Goal: Task Accomplishment & Management: Use online tool/utility

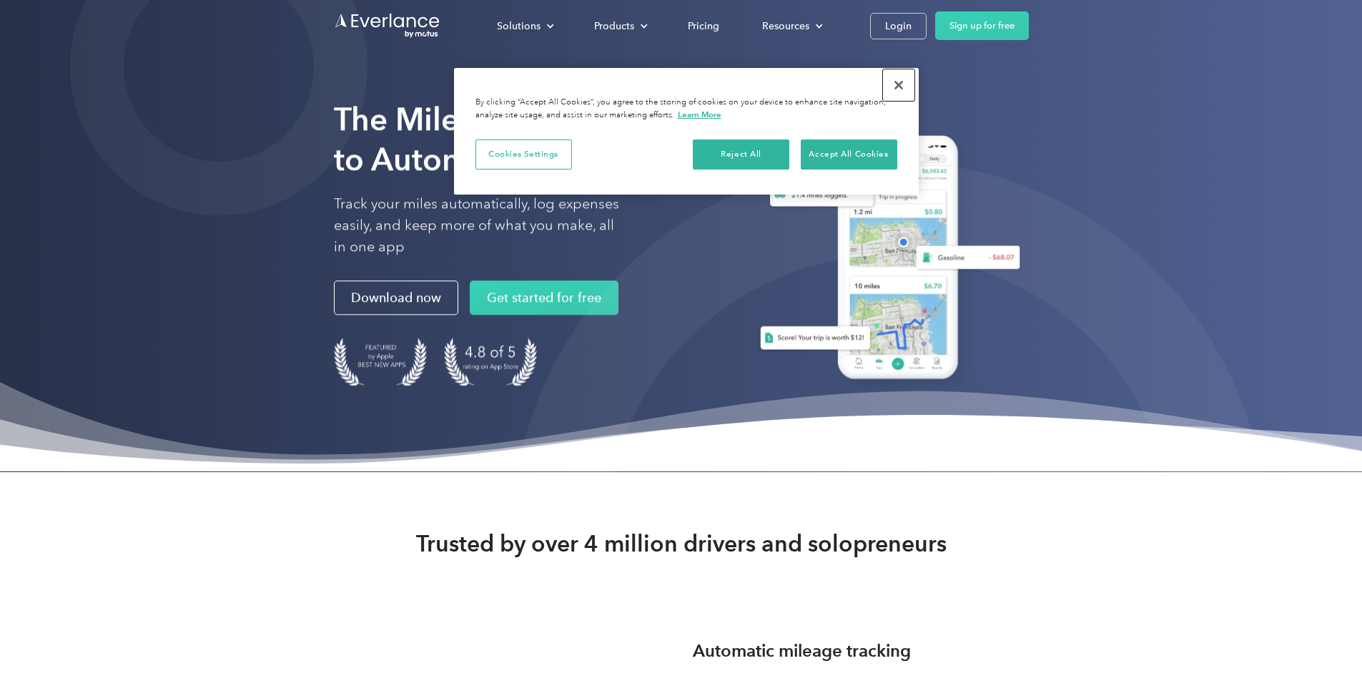
click at [897, 87] on button "Close" at bounding box center [898, 84] width 31 height 31
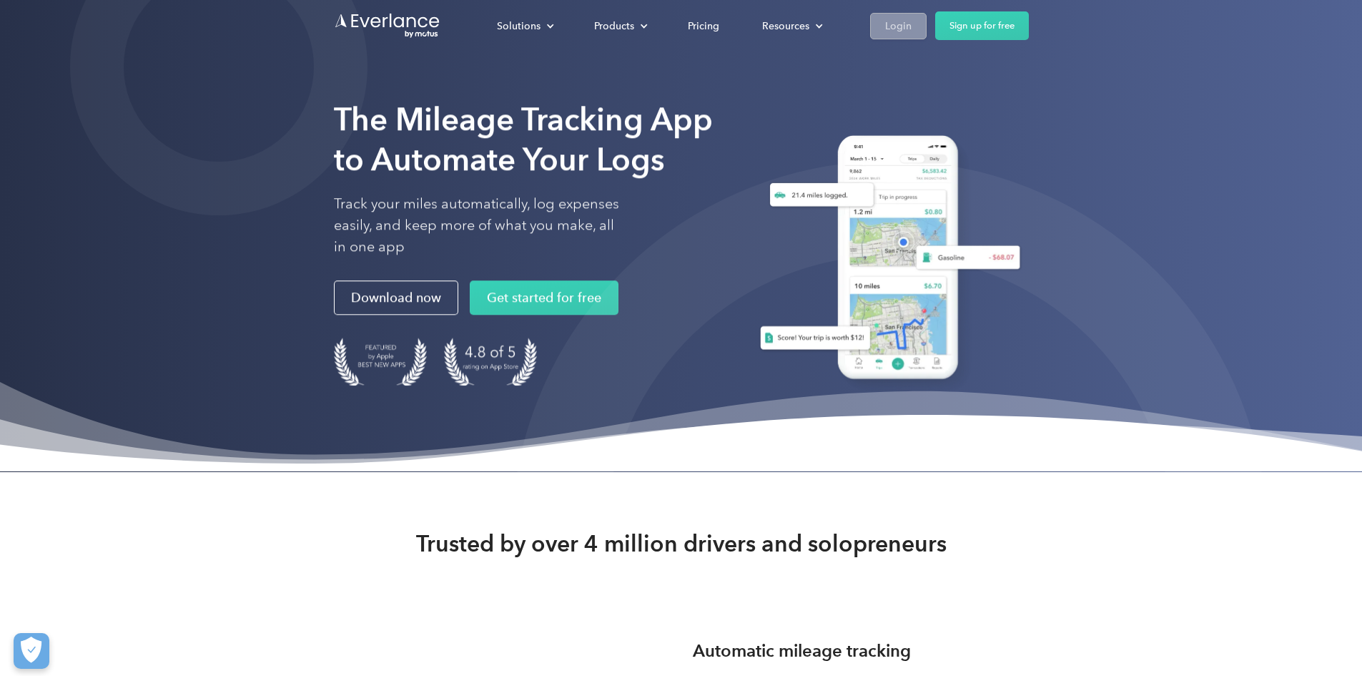
click at [927, 29] on link "Login" at bounding box center [898, 26] width 56 height 26
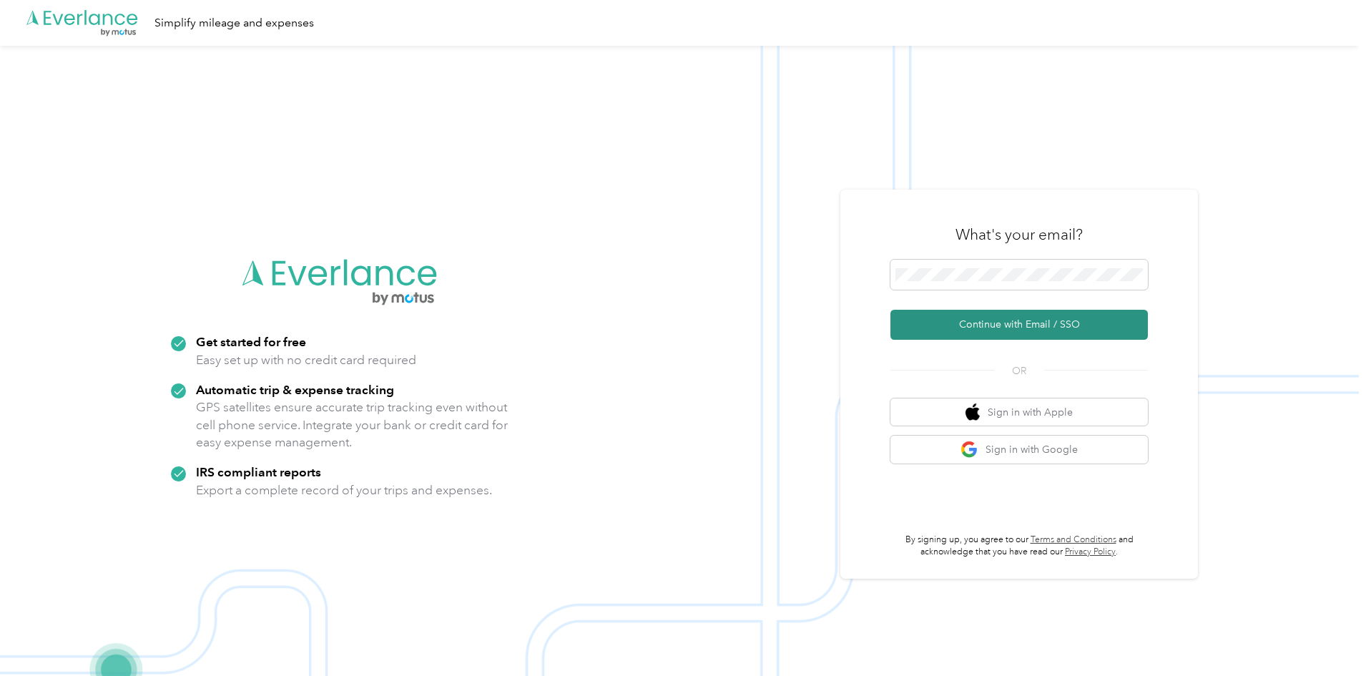
click at [982, 322] on button "Continue with Email / SSO" at bounding box center [1018, 325] width 257 height 30
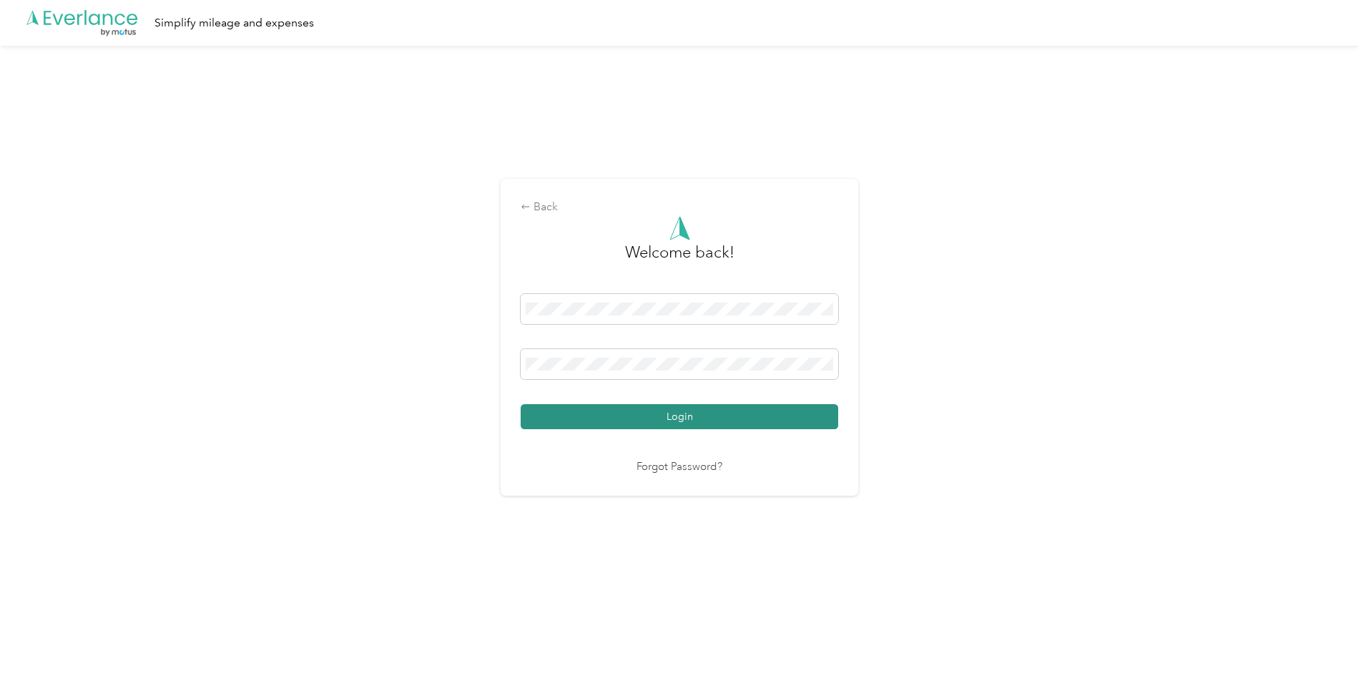
click at [623, 415] on button "Login" at bounding box center [678, 416] width 317 height 25
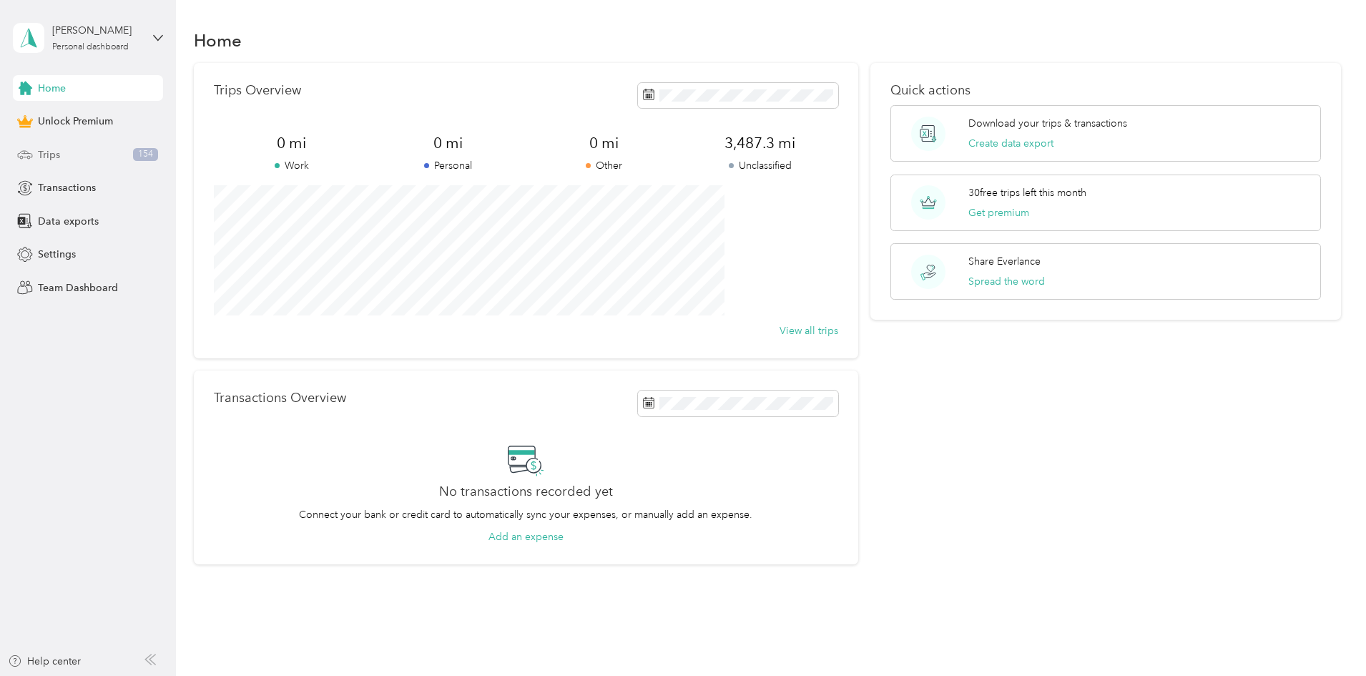
click at [87, 156] on div "Trips 154" at bounding box center [88, 155] width 150 height 26
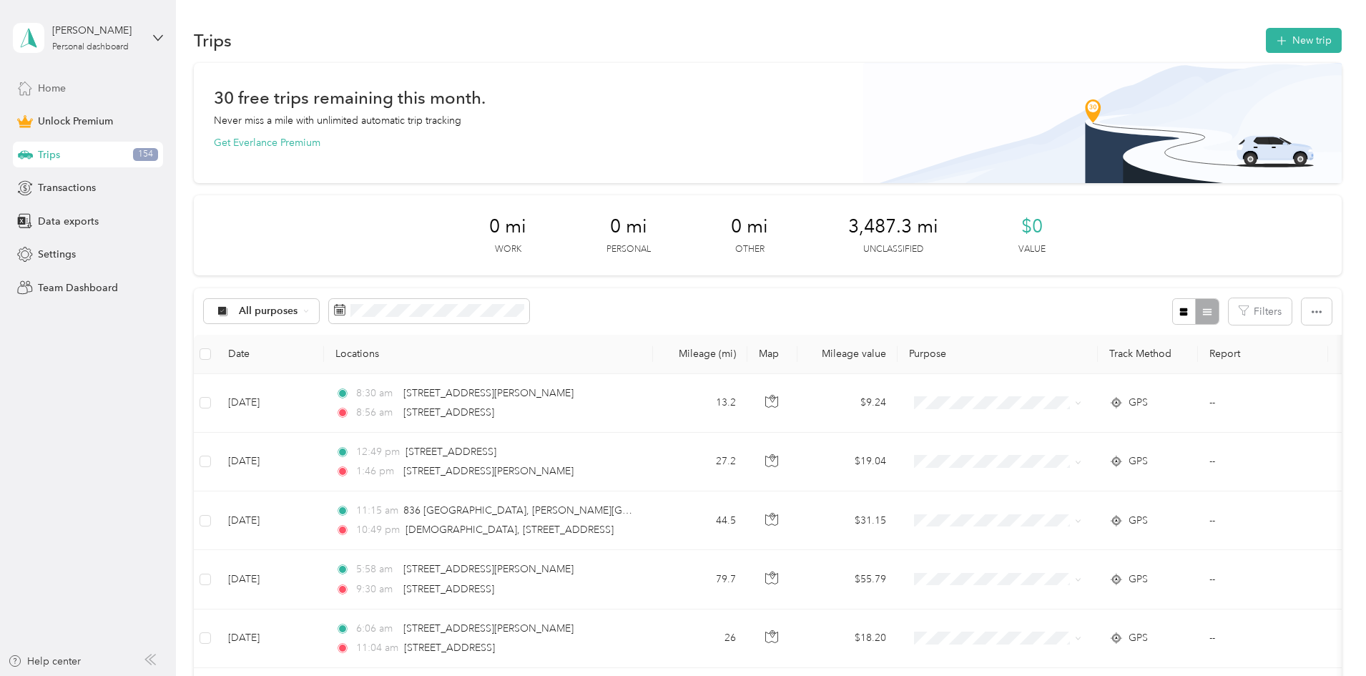
click at [66, 87] on span "Home" at bounding box center [52, 88] width 28 height 15
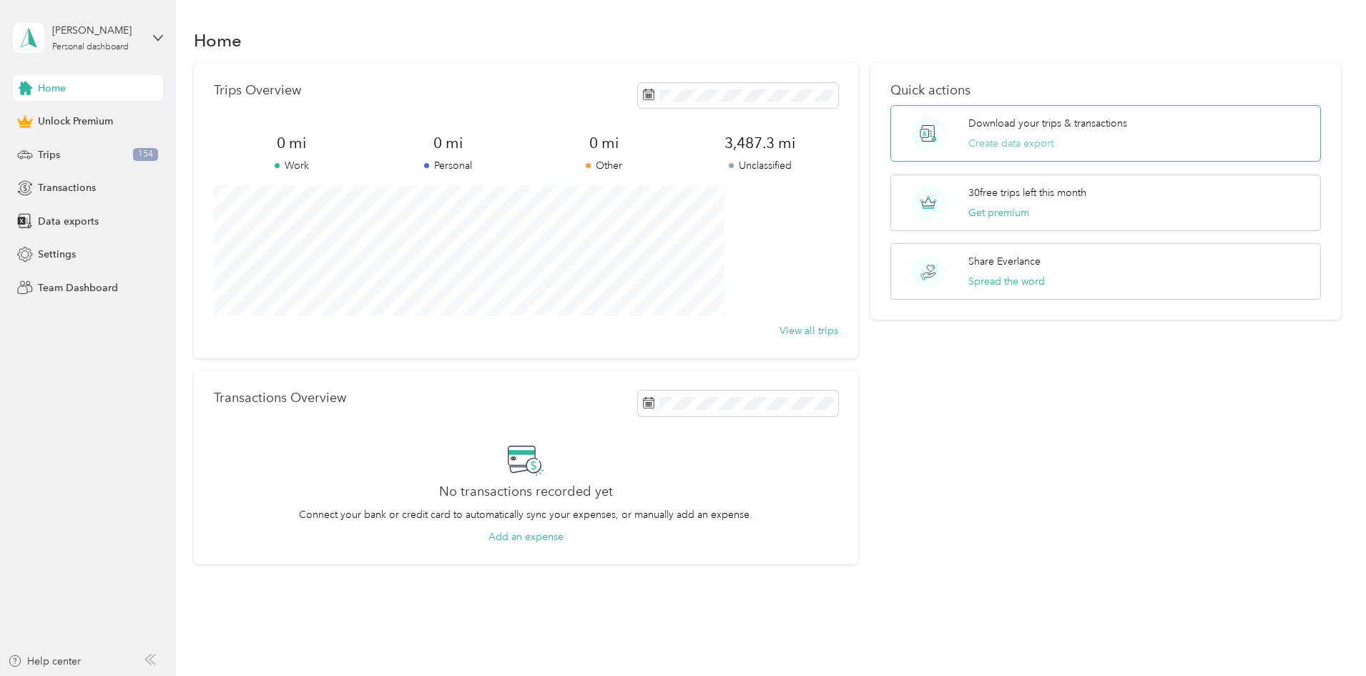
click at [1009, 147] on button "Create data export" at bounding box center [1010, 143] width 85 height 15
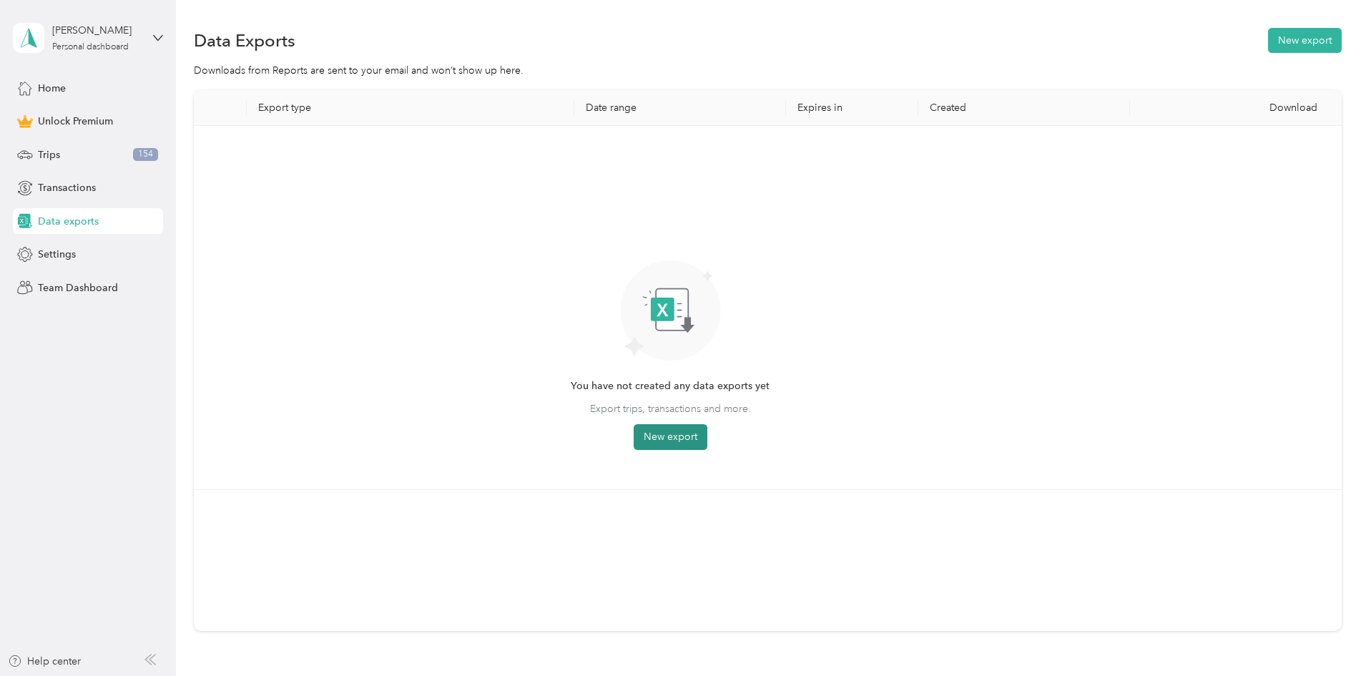
click at [707, 433] on button "New export" at bounding box center [670, 437] width 74 height 26
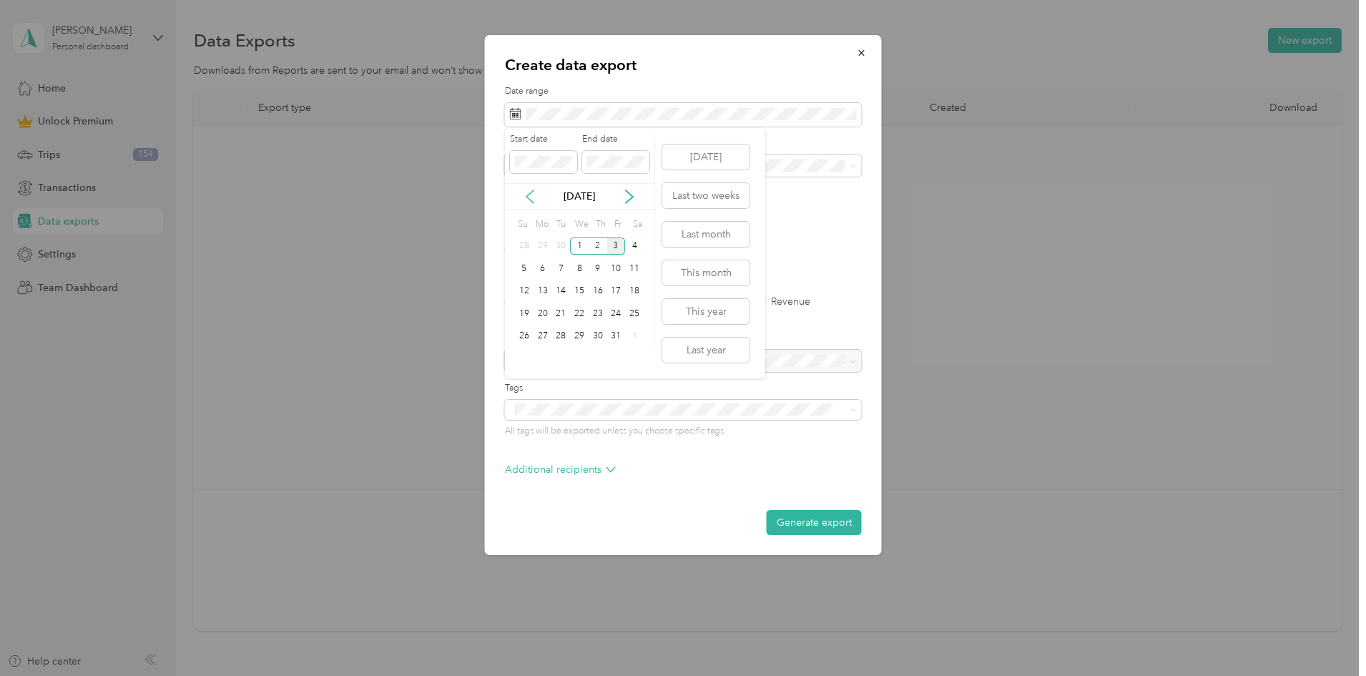
click at [533, 190] on icon at bounding box center [529, 196] width 7 height 13
click at [561, 242] on div "1" at bounding box center [560, 246] width 19 height 18
drag, startPoint x: 621, startPoint y: 194, endPoint x: 630, endPoint y: 198, distance: 10.0
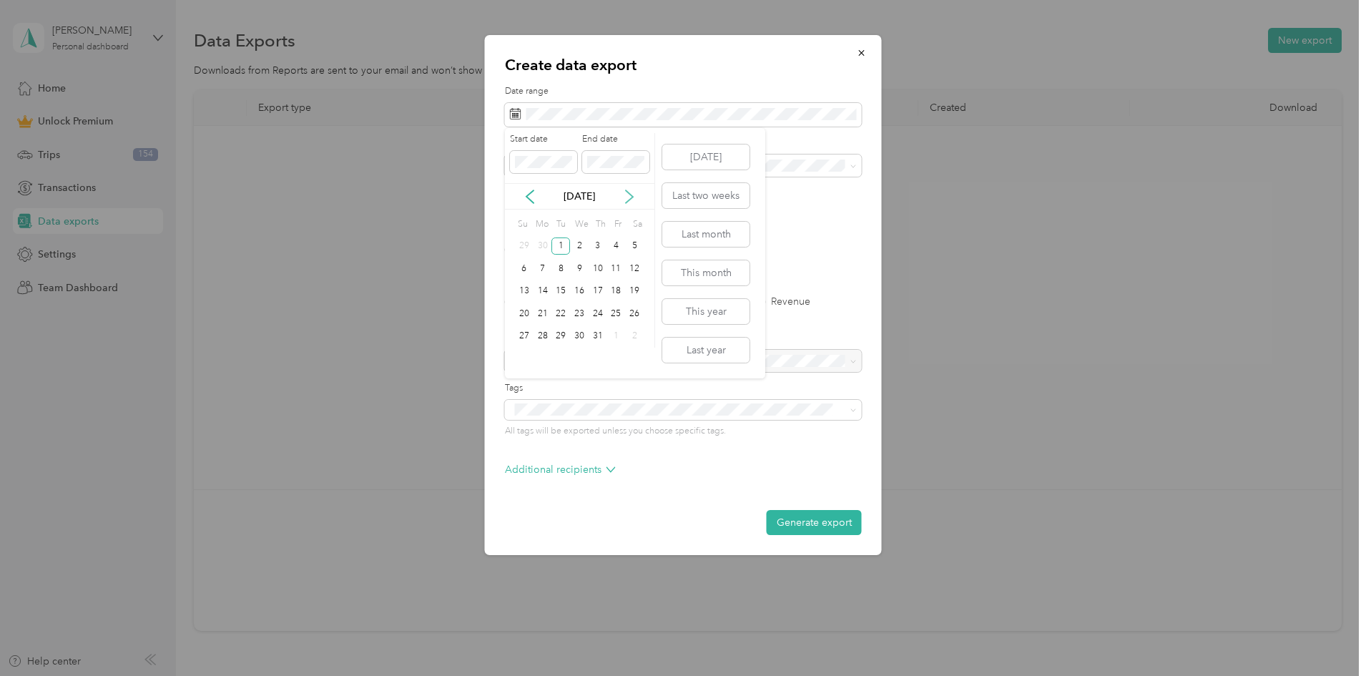
click at [621, 194] on div "Jul 2025" at bounding box center [579, 196] width 149 height 15
click at [631, 198] on icon at bounding box center [629, 196] width 7 height 13
click at [568, 332] on div "30" at bounding box center [560, 336] width 19 height 18
click at [691, 202] on p "Advanced filters" at bounding box center [683, 201] width 357 height 15
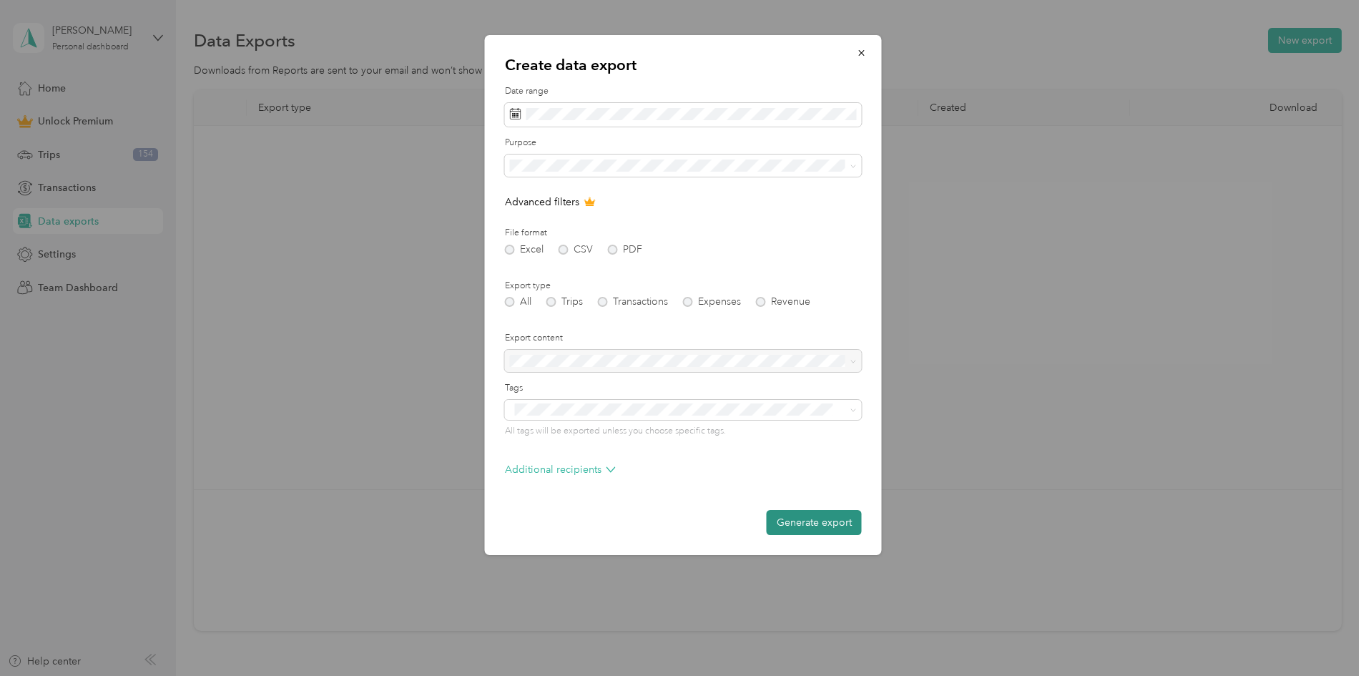
click at [817, 530] on button "Generate export" at bounding box center [813, 522] width 95 height 25
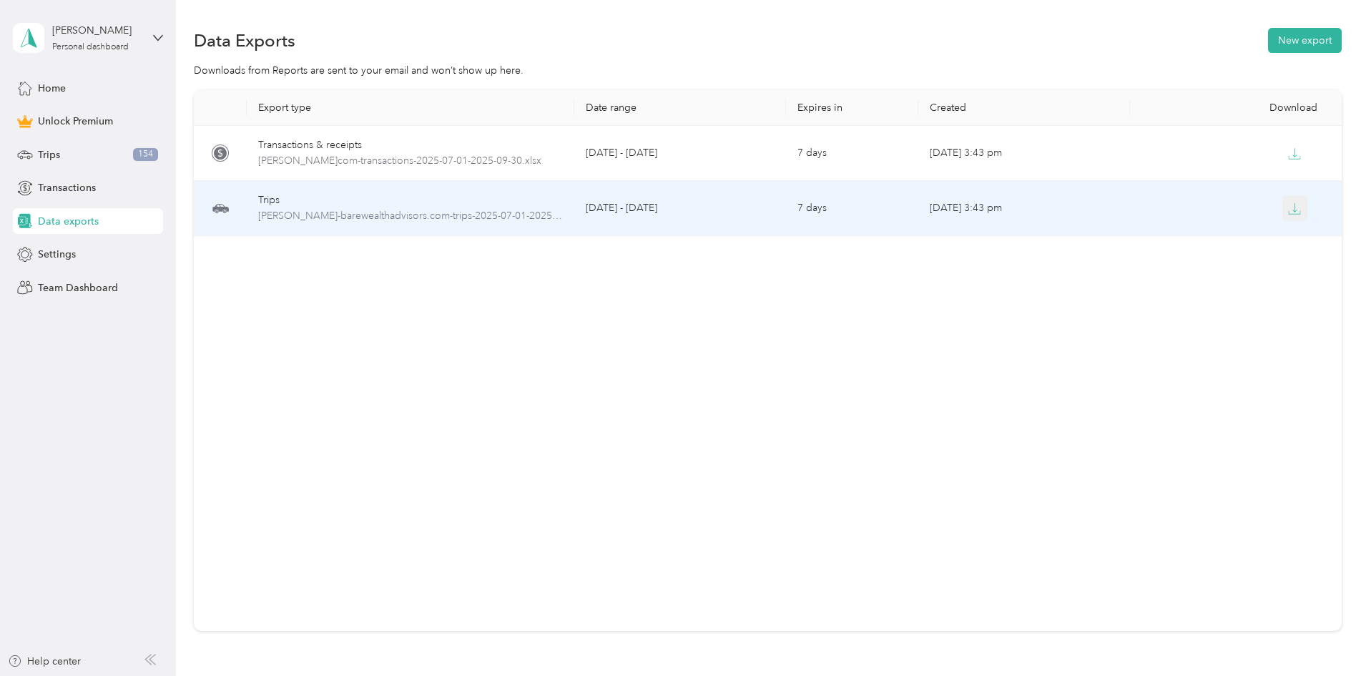
click at [1282, 209] on button "button" at bounding box center [1295, 208] width 26 height 26
